Goal: Information Seeking & Learning: Learn about a topic

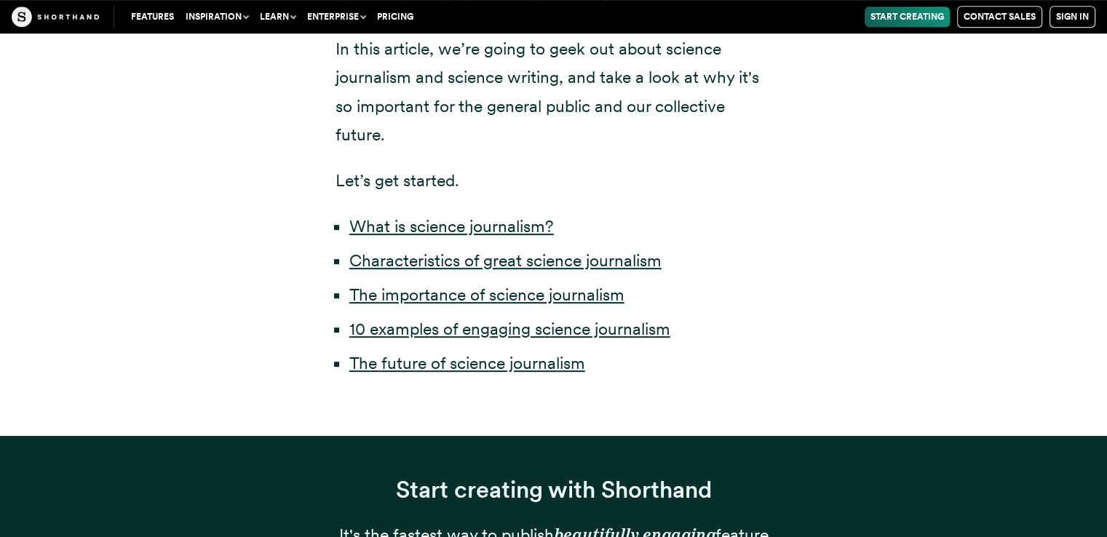
scroll to position [760, 0]
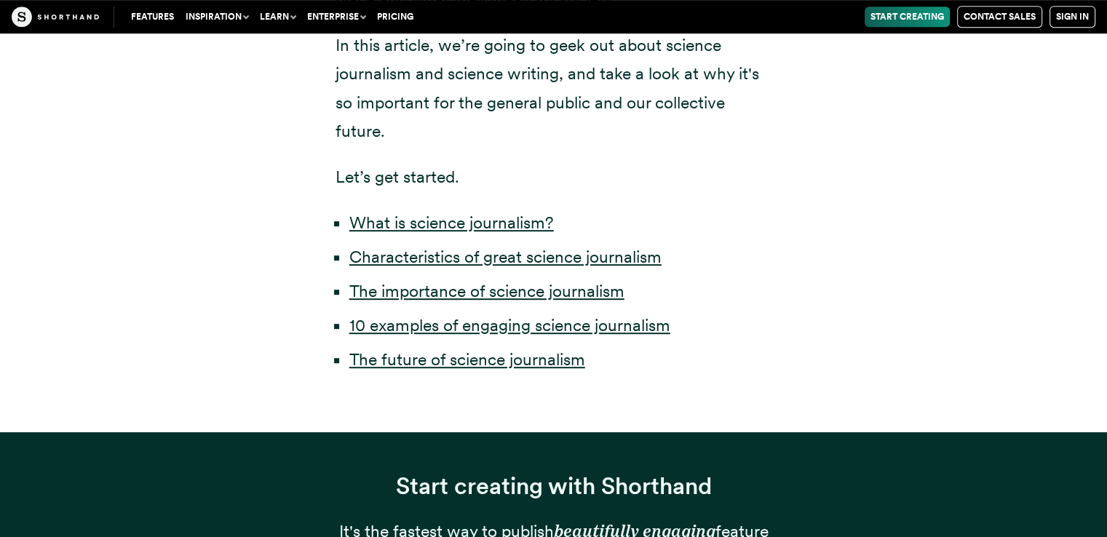
click at [646, 335] on li "10 examples of engaging science journalism" at bounding box center [560, 325] width 423 height 28
click at [648, 325] on link "10 examples of engaging science journalism" at bounding box center [509, 325] width 321 height 20
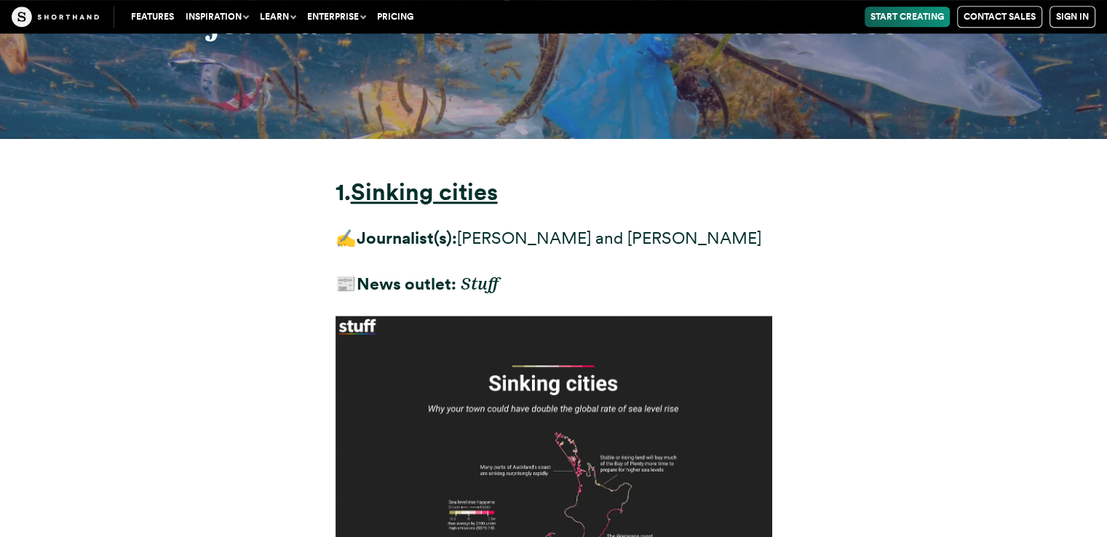
scroll to position [6599, 0]
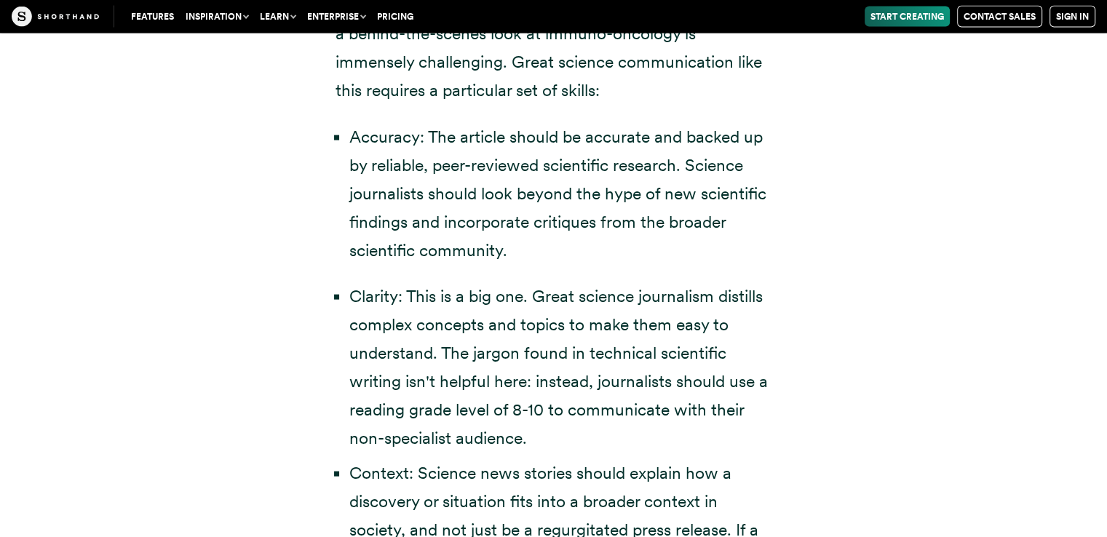
scroll to position [760, 0]
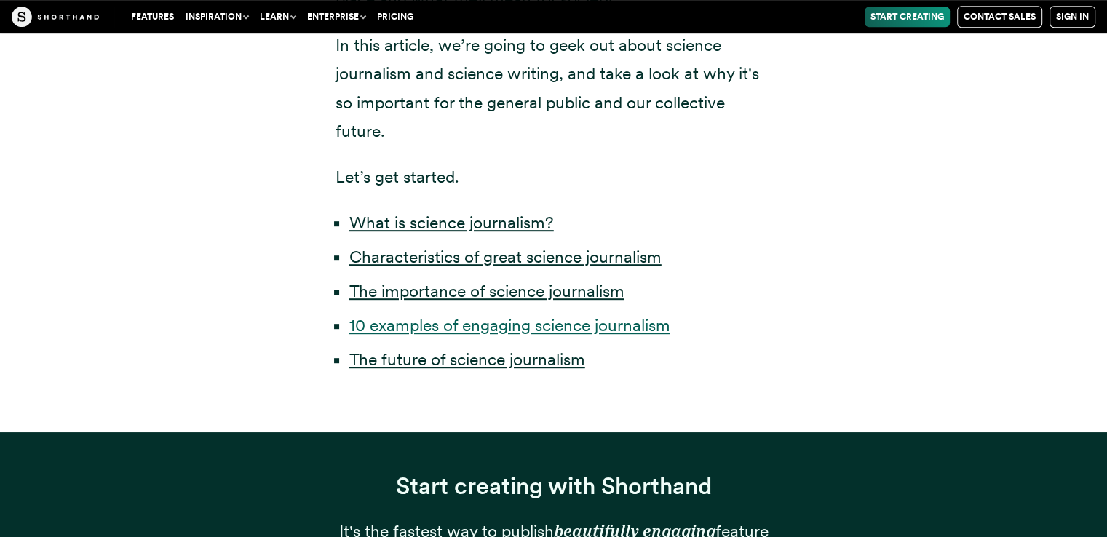
click at [413, 318] on link "10 examples of engaging science journalism" at bounding box center [509, 325] width 321 height 20
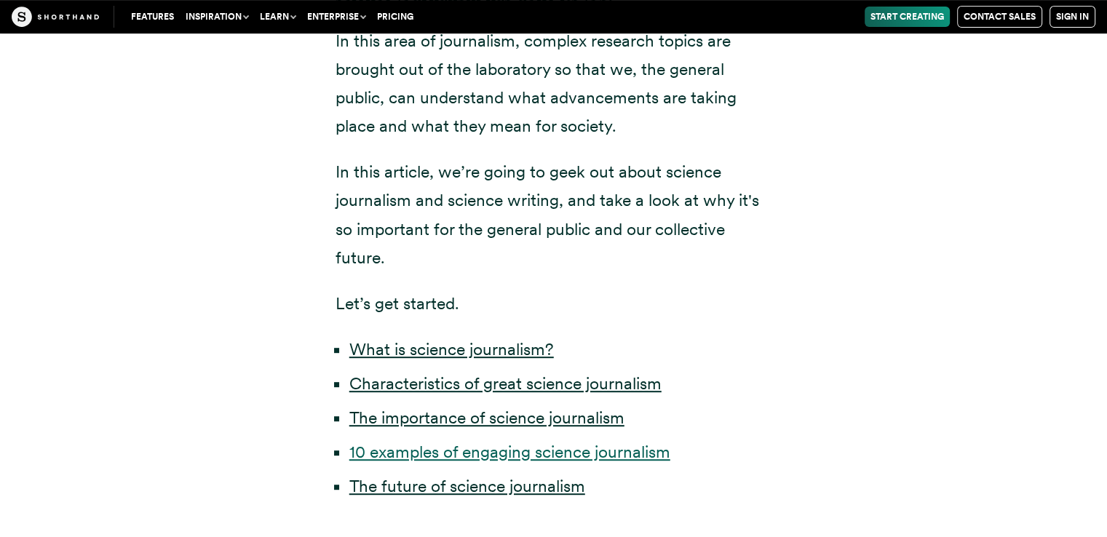
scroll to position [667, 0]
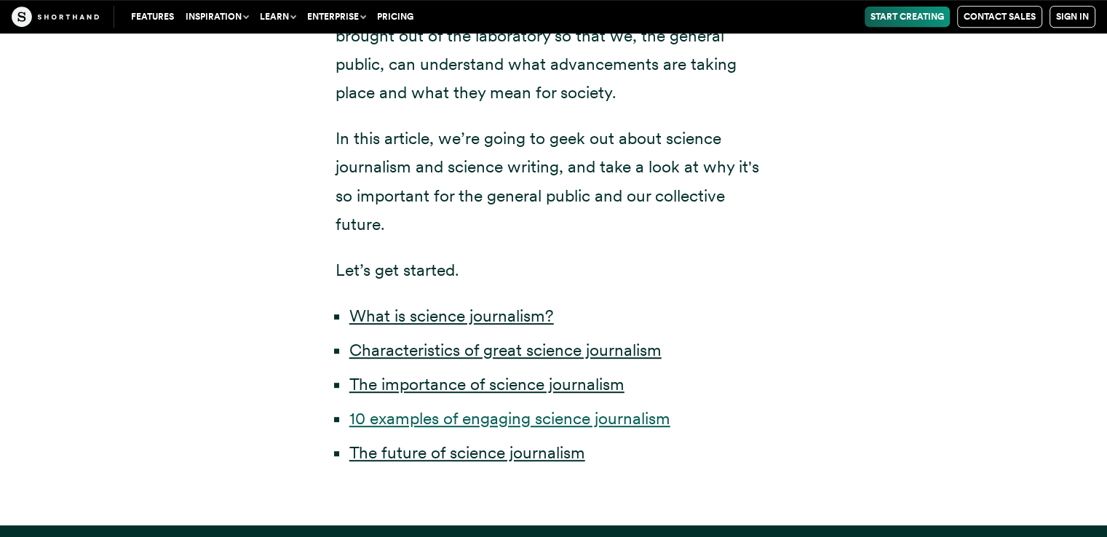
click at [428, 418] on link "10 examples of engaging science journalism" at bounding box center [509, 418] width 321 height 20
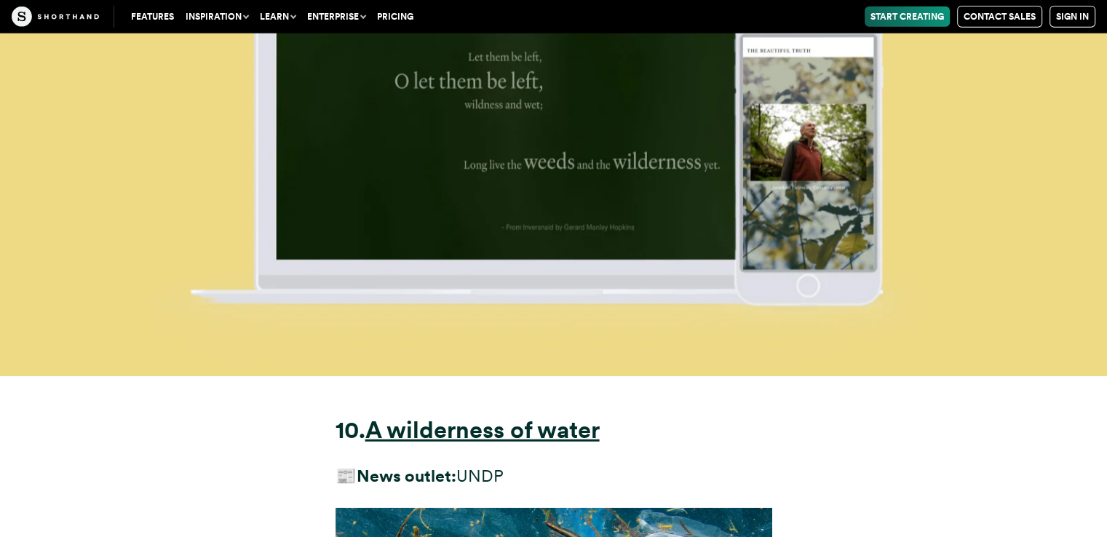
scroll to position [25659, 0]
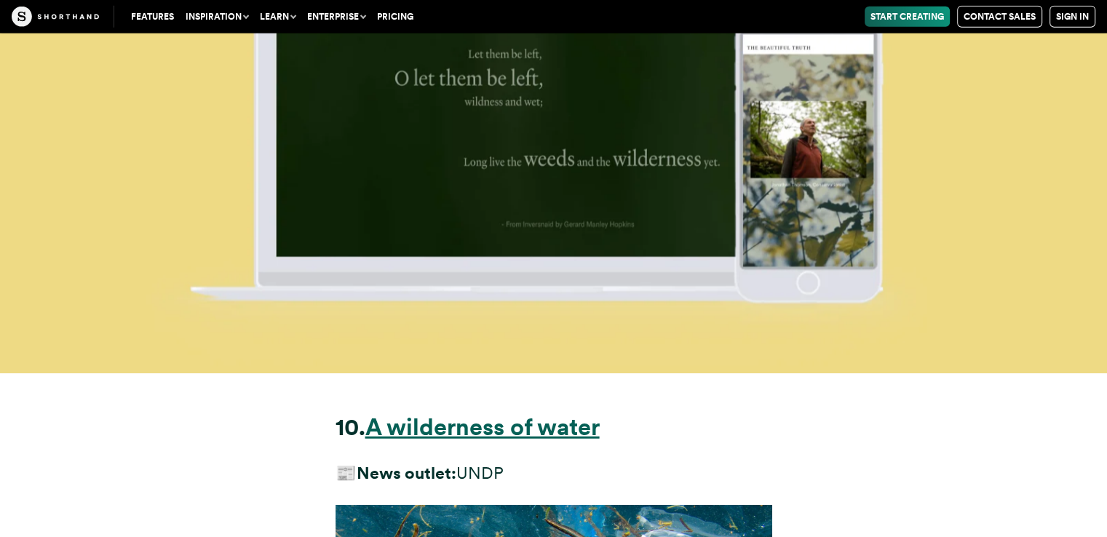
click at [421, 413] on strong "A wilderness of water" at bounding box center [482, 427] width 234 height 28
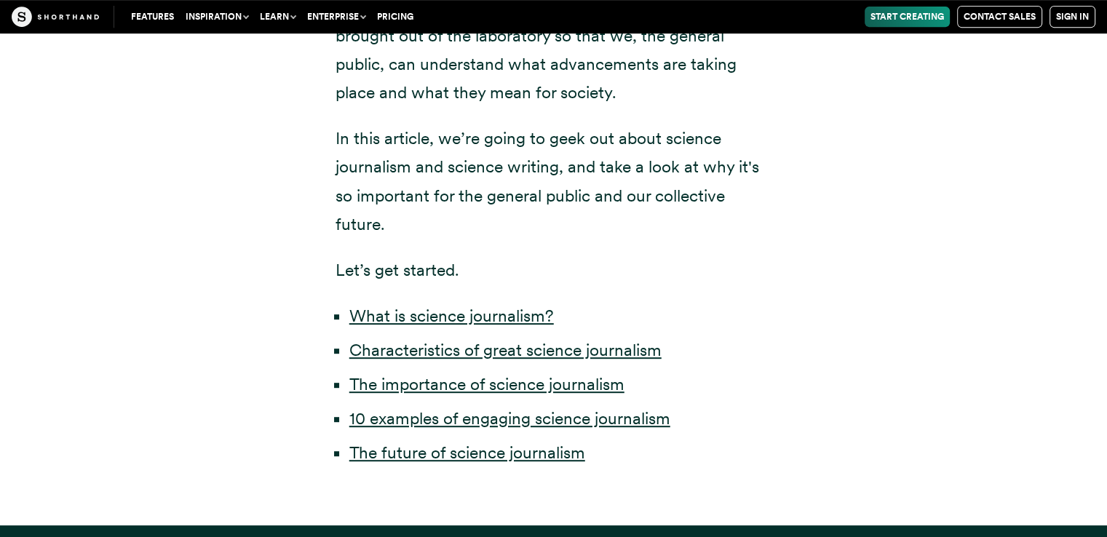
scroll to position [760, 0]
